Goal: Navigation & Orientation: Find specific page/section

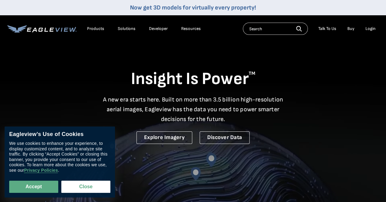
click at [369, 27] on div "Login" at bounding box center [370, 29] width 10 height 6
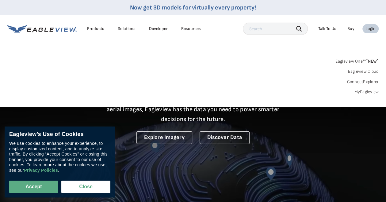
click at [371, 29] on div "Login" at bounding box center [370, 29] width 10 height 6
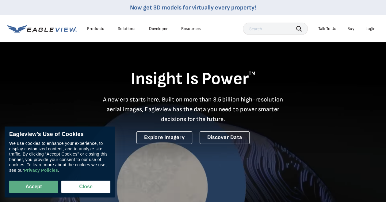
click at [371, 29] on div "Login" at bounding box center [370, 29] width 10 height 6
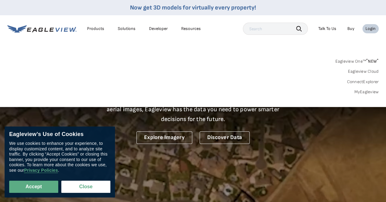
click at [363, 71] on link "Eagleview Cloud" at bounding box center [362, 72] width 31 height 6
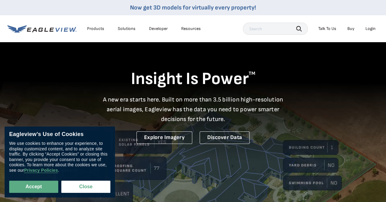
click at [375, 30] on li "Login" at bounding box center [370, 28] width 16 height 9
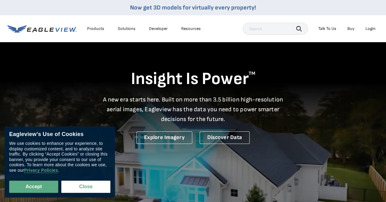
click at [370, 28] on div "Login" at bounding box center [370, 29] width 10 height 6
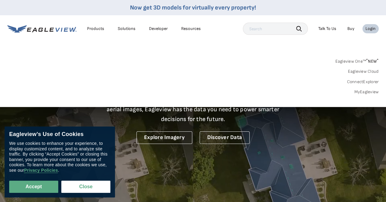
click at [365, 93] on link "MyEagleview" at bounding box center [366, 92] width 25 height 6
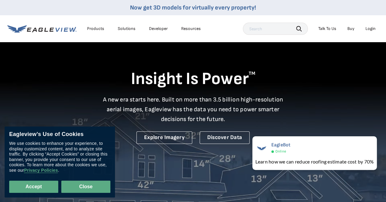
click at [97, 187] on button "Close" at bounding box center [85, 187] width 49 height 12
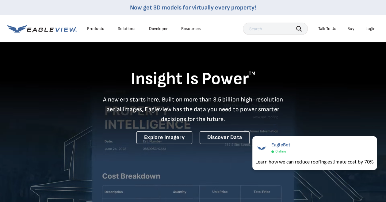
click at [372, 29] on div "Login" at bounding box center [370, 29] width 10 height 6
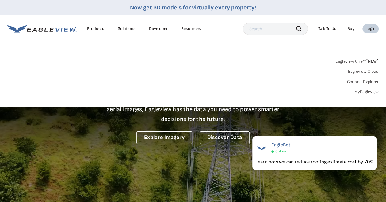
click at [368, 71] on link "Eagleview Cloud" at bounding box center [362, 72] width 31 height 6
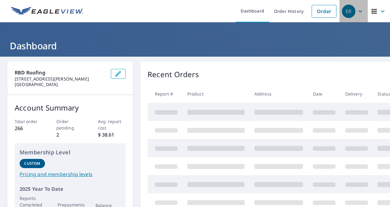
click at [357, 10] on icon "button" at bounding box center [360, 11] width 7 height 7
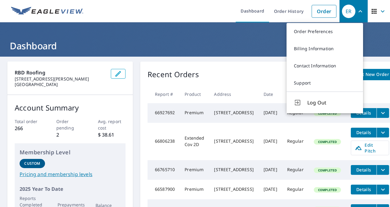
click at [379, 7] on span "button" at bounding box center [379, 11] width 17 height 15
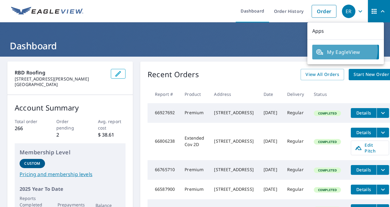
click at [344, 50] on span "My EagleView" at bounding box center [345, 51] width 59 height 7
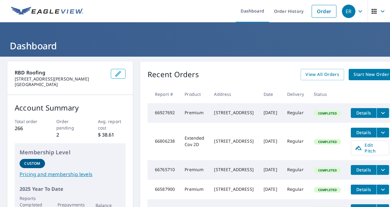
click at [359, 13] on icon "button" at bounding box center [360, 11] width 7 height 7
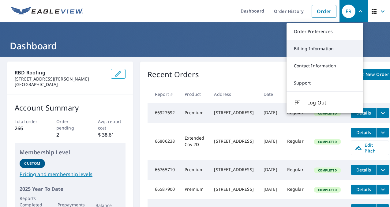
click at [322, 48] on link "Billing Information" at bounding box center [325, 48] width 77 height 17
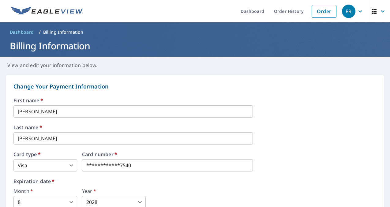
click at [350, 8] on div "ER" at bounding box center [348, 11] width 13 height 13
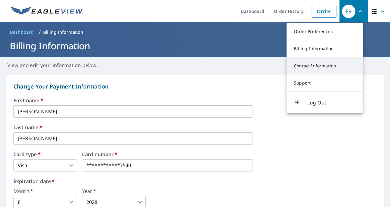
click at [323, 62] on link "Contact Information" at bounding box center [325, 65] width 77 height 17
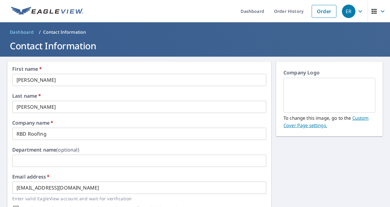
click at [359, 12] on icon "button" at bounding box center [361, 11] width 4 height 2
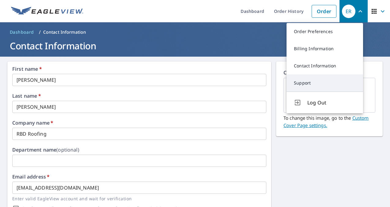
click at [328, 80] on link "Support" at bounding box center [325, 82] width 77 height 17
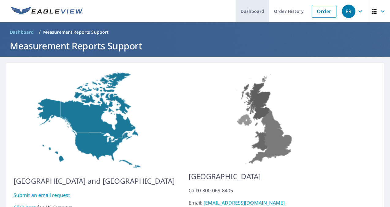
click at [248, 2] on link "Dashboard" at bounding box center [252, 11] width 33 height 22
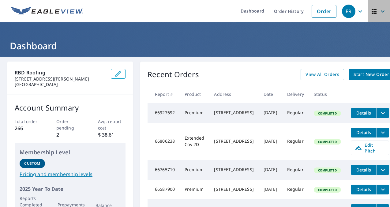
click at [372, 13] on icon "button" at bounding box center [374, 11] width 7 height 7
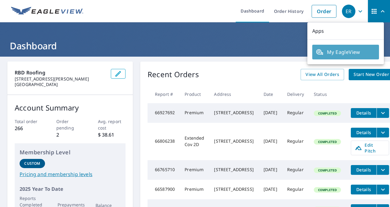
click at [357, 53] on span "My EagleView" at bounding box center [345, 51] width 59 height 7
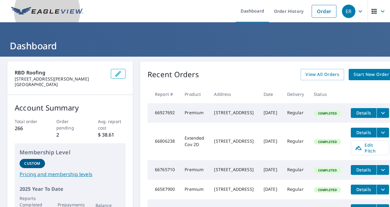
click at [19, 13] on img at bounding box center [47, 11] width 72 height 9
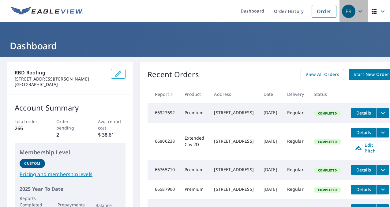
click at [352, 14] on span "ER" at bounding box center [353, 11] width 23 height 15
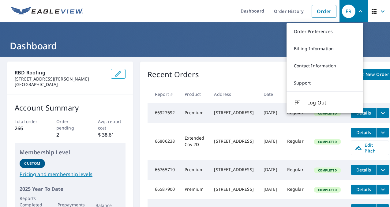
click at [373, 11] on icon "button" at bounding box center [374, 11] width 7 height 7
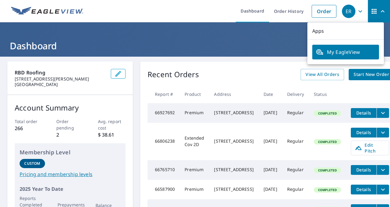
click at [348, 52] on span "My EagleView" at bounding box center [345, 51] width 59 height 7
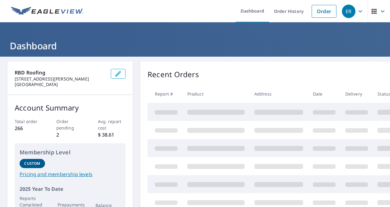
click at [2, 8] on header "Dashboard Order History Order ER" at bounding box center [195, 11] width 390 height 22
click at [2, 67] on div "RBD Roofing [STREET_ADDRESS][PERSON_NAME] Account Summary Total order 266 Order…" at bounding box center [195, 209] width 390 height 304
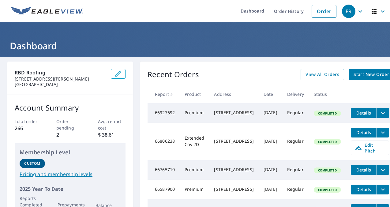
click at [357, 10] on icon "button" at bounding box center [360, 11] width 7 height 7
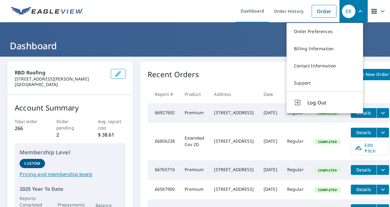
click at [359, 10] on icon "button" at bounding box center [361, 11] width 4 height 2
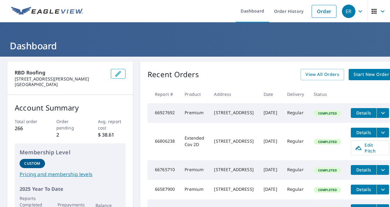
click at [378, 16] on span "button" at bounding box center [379, 11] width 17 height 15
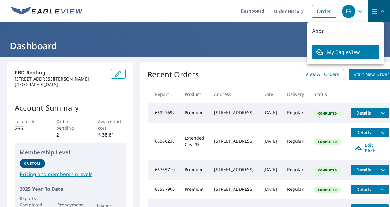
click at [381, 11] on icon "button" at bounding box center [383, 11] width 4 height 2
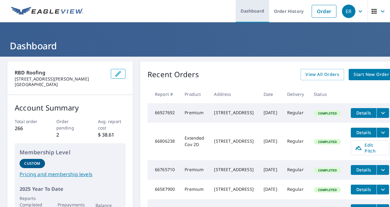
click at [259, 12] on link "Dashboard" at bounding box center [252, 11] width 33 height 22
